Goal: Task Accomplishment & Management: Use online tool/utility

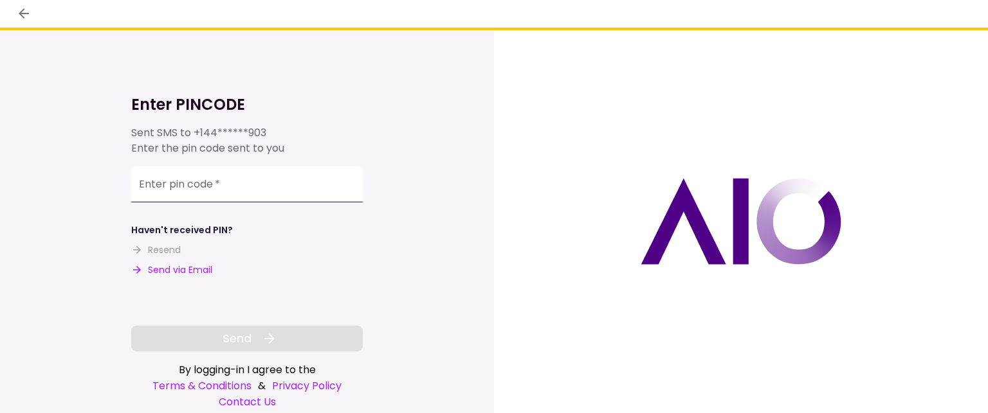
click at [168, 181] on div "Enter pin code   *" at bounding box center [246, 185] width 231 height 36
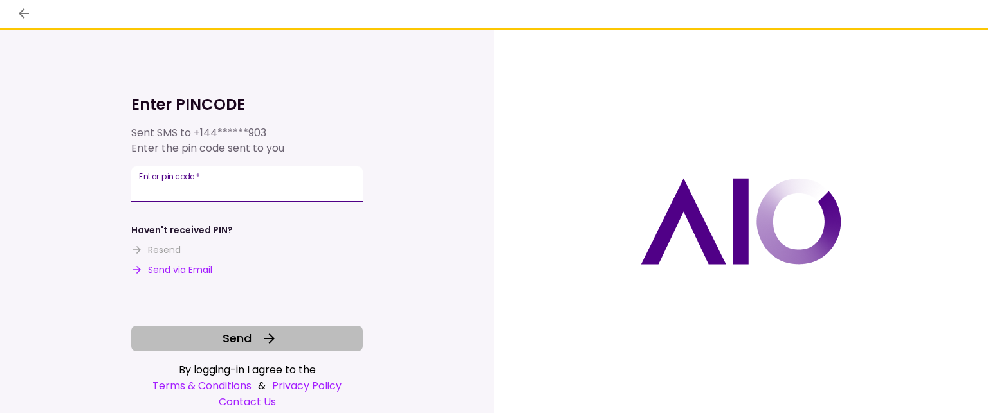
type input "******"
click at [234, 340] on span "Send" at bounding box center [236, 338] width 29 height 17
